Goal: Contribute content: Contribute content

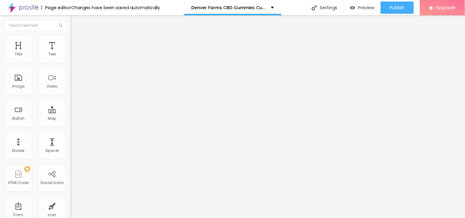
click at [76, 44] on span "Advanced" at bounding box center [86, 45] width 20 height 5
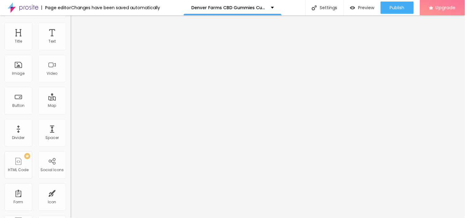
click at [70, 31] on ul "Content Style Advanced" at bounding box center [105, 26] width 70 height 18
click at [76, 29] on span "Style" at bounding box center [80, 26] width 9 height 5
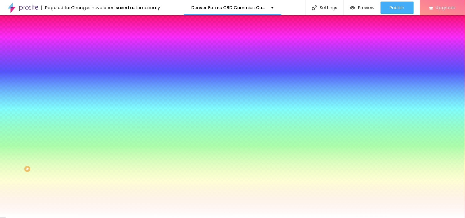
click at [103, 56] on span at bounding box center [105, 53] width 4 height 5
click at [70, 83] on div at bounding box center [105, 83] width 70 height 0
click at [53, 143] on div at bounding box center [232, 109] width 465 height 218
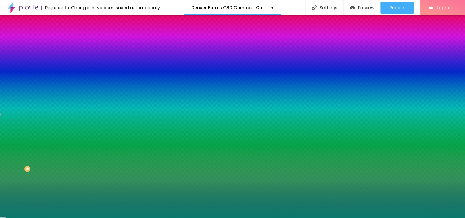
click at [45, 142] on div at bounding box center [232, 109] width 465 height 218
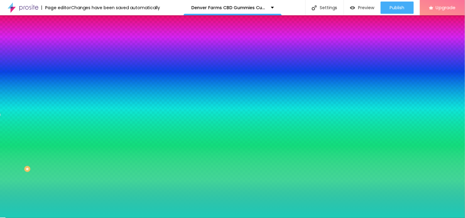
click at [44, 128] on div at bounding box center [232, 109] width 465 height 218
type input "#1DCEBA"
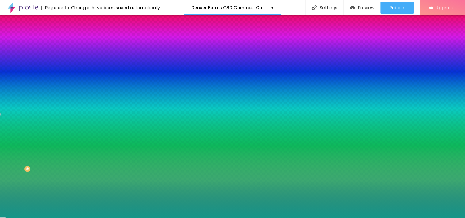
click at [44, 138] on div at bounding box center [232, 109] width 465 height 218
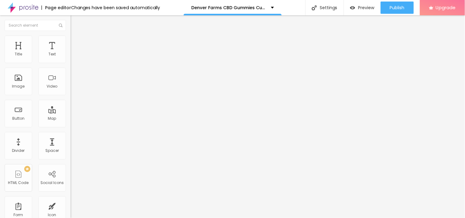
click at [70, 43] on ul "Content Style Advanced" at bounding box center [105, 38] width 70 height 18
click at [76, 42] on span "Style" at bounding box center [80, 39] width 9 height 5
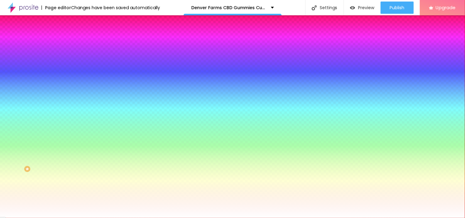
click at [70, 36] on li "Content" at bounding box center [105, 32] width 70 height 6
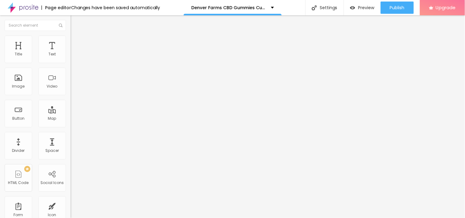
click at [70, 58] on input "Solicite um orçamento" at bounding box center [107, 54] width 74 height 6
paste input "🌈 𝐒𝐚𝐥𝐞 𝐈𝐬 𝐋𝐢𝐯𝐞 😍 𝐒𝐡𝐨𝐩 𝐍𝐨𝐰❗ 𝐎𝐟𝐟𝐢𝐜𝐢𝐚𝐥 𝐖𝐞𝐛𝐬𝐢𝐭𝐞 ❤️👉"
type input "🌈 𝐒𝐚𝐥𝐞 𝐈𝐬 𝐋𝐢𝐯𝐞 😍 𝐒𝐡𝐨𝐩 𝐍𝐨𝐰❗ 𝐎𝐟𝐟𝐢𝐜𝐢𝐚𝐥 𝐖𝐞𝐛𝐬𝐢𝐭𝐞 ❤️👉"
click at [70, 124] on input "https://" at bounding box center [107, 123] width 74 height 6
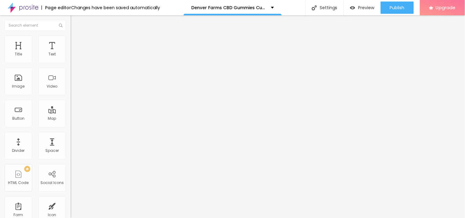
scroll to position [0, 0]
paste input "[URL][DOMAIN_NAME]"
type input "https://[URL][DOMAIN_NAME]"
click at [70, 134] on div at bounding box center [105, 134] width 70 height 0
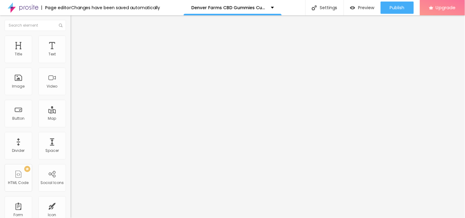
scroll to position [0, 0]
click at [70, 109] on div "Link" at bounding box center [105, 112] width 70 height 7
drag, startPoint x: 37, startPoint y: 44, endPoint x: 53, endPoint y: 45, distance: 16.0
click at [76, 42] on span "Style" at bounding box center [80, 39] width 9 height 5
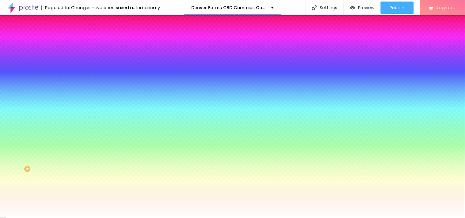
click at [70, 208] on div at bounding box center [105, 208] width 70 height 0
click at [45, 150] on div at bounding box center [232, 109] width 465 height 218
drag, startPoint x: 39, startPoint y: 143, endPoint x: 39, endPoint y: 138, distance: 5.6
click at [39, 138] on div at bounding box center [232, 109] width 465 height 218
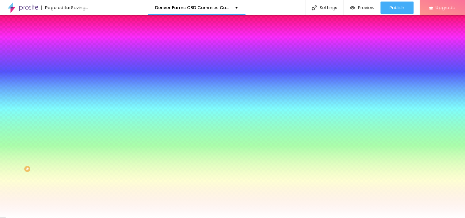
type input "#6D2929"
click at [289, 126] on div at bounding box center [289, 124] width 1 height 1
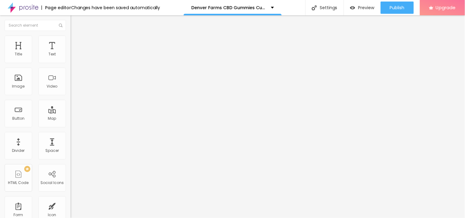
click at [70, 53] on span "Add image" at bounding box center [82, 49] width 25 height 5
click at [70, 126] on input "https://" at bounding box center [107, 123] width 74 height 6
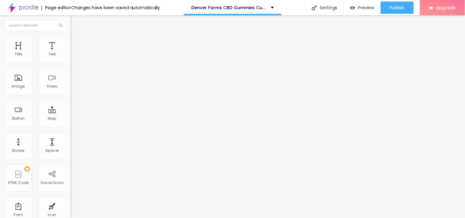
paste input "[URL][DOMAIN_NAME]"
type input "https://[URL][DOMAIN_NAME]"
click at [70, 140] on div "URL https://[URL][DOMAIN_NAME] Open in new tab" at bounding box center [105, 128] width 70 height 24
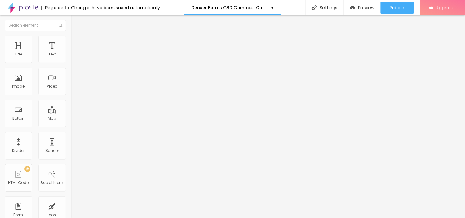
click at [70, 78] on div at bounding box center [105, 75] width 70 height 5
click at [70, 82] on img at bounding box center [72, 80] width 4 height 4
click at [70, 87] on img at bounding box center [72, 85] width 4 height 4
click at [70, 82] on img at bounding box center [72, 80] width 4 height 4
click at [70, 96] on span "Original" at bounding box center [77, 93] width 15 height 5
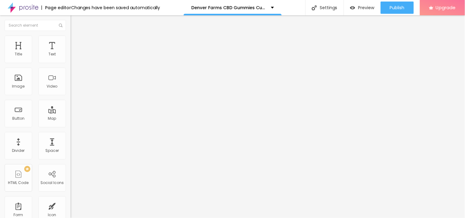
click at [70, 103] on span "Default" at bounding box center [76, 100] width 13 height 5
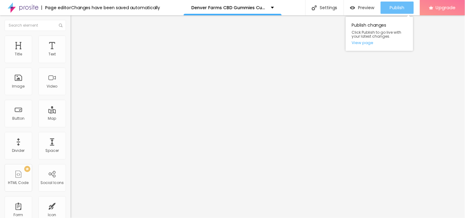
click at [393, 8] on span "Publish" at bounding box center [397, 7] width 15 height 5
